Goal: Navigation & Orientation: Find specific page/section

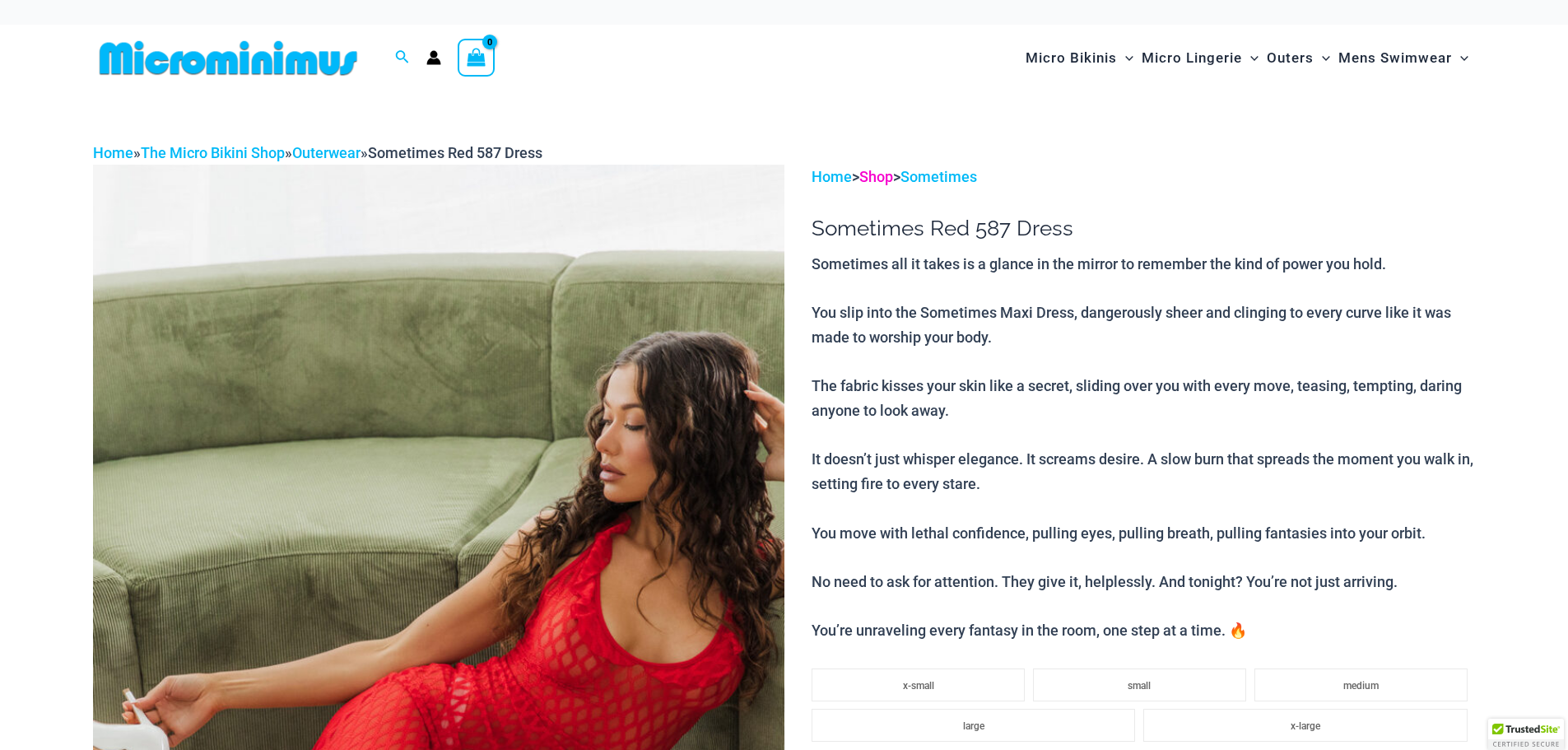
type input "**********"
click at [878, 173] on link "Shop" at bounding box center [876, 177] width 34 height 17
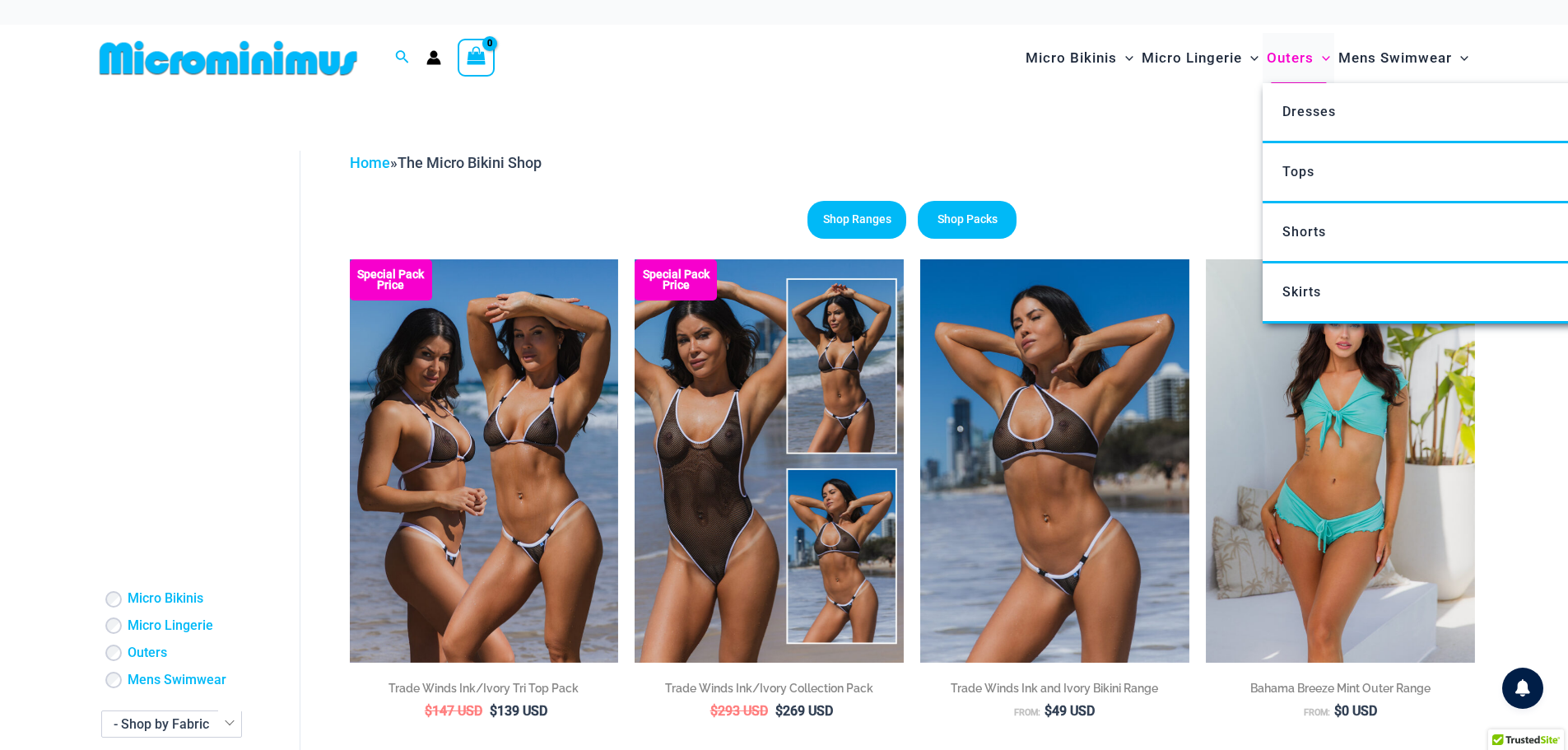
type input "**********"
click at [1306, 56] on span "Outers" at bounding box center [1290, 58] width 47 height 42
